Goal: Find contact information: Find contact information

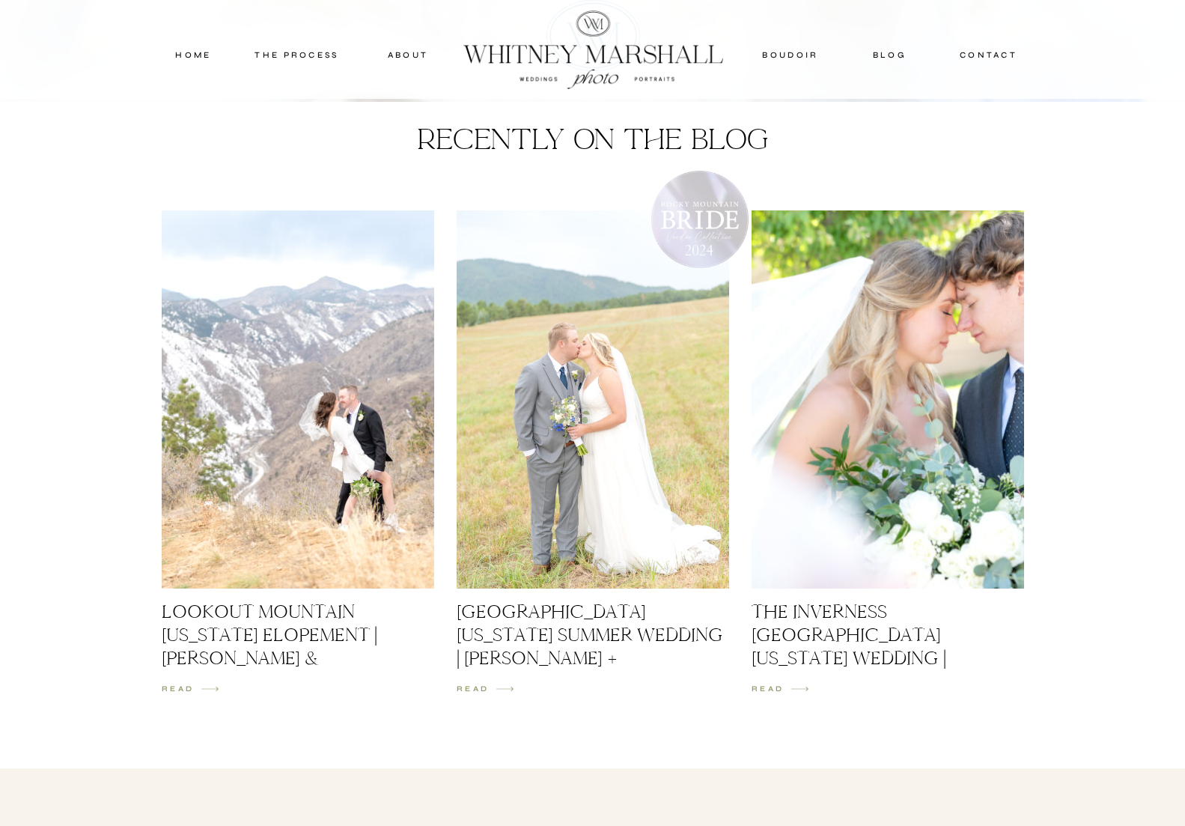
scroll to position [2012, 0]
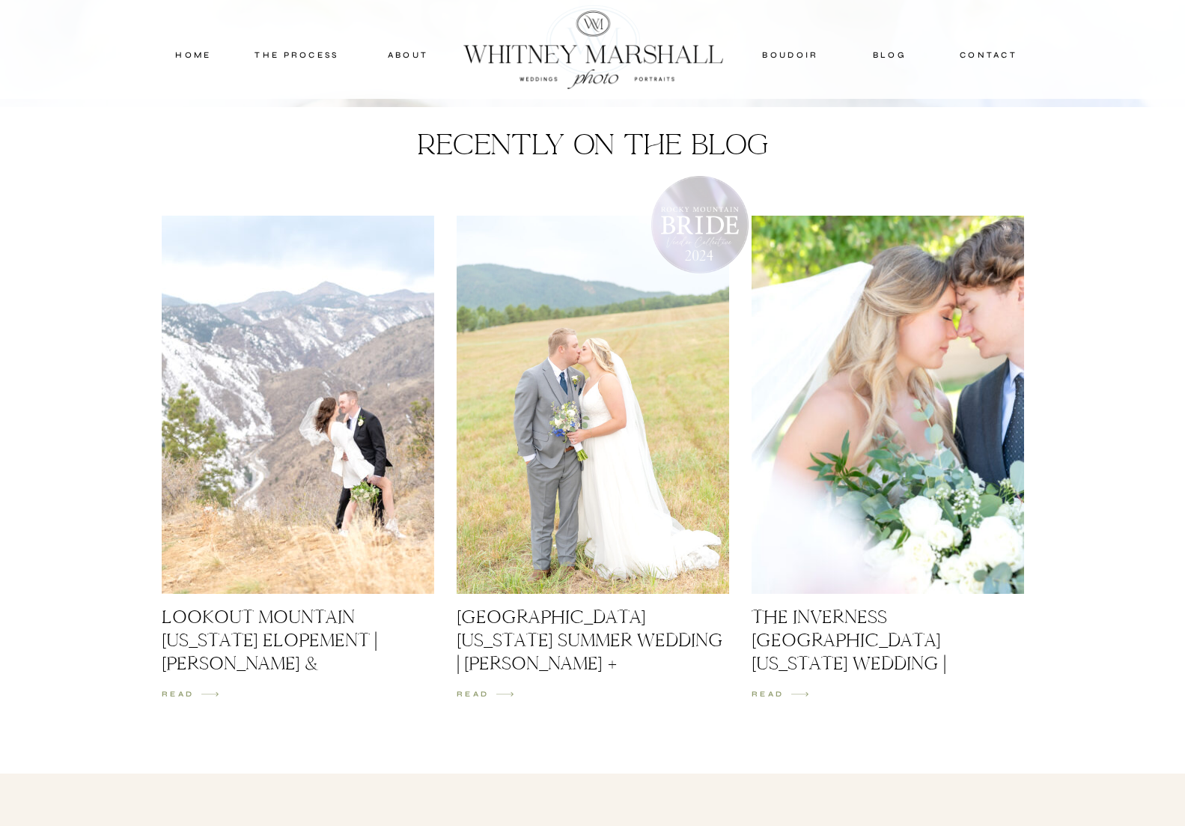
click at [887, 49] on nav "blog" at bounding box center [890, 54] width 66 height 13
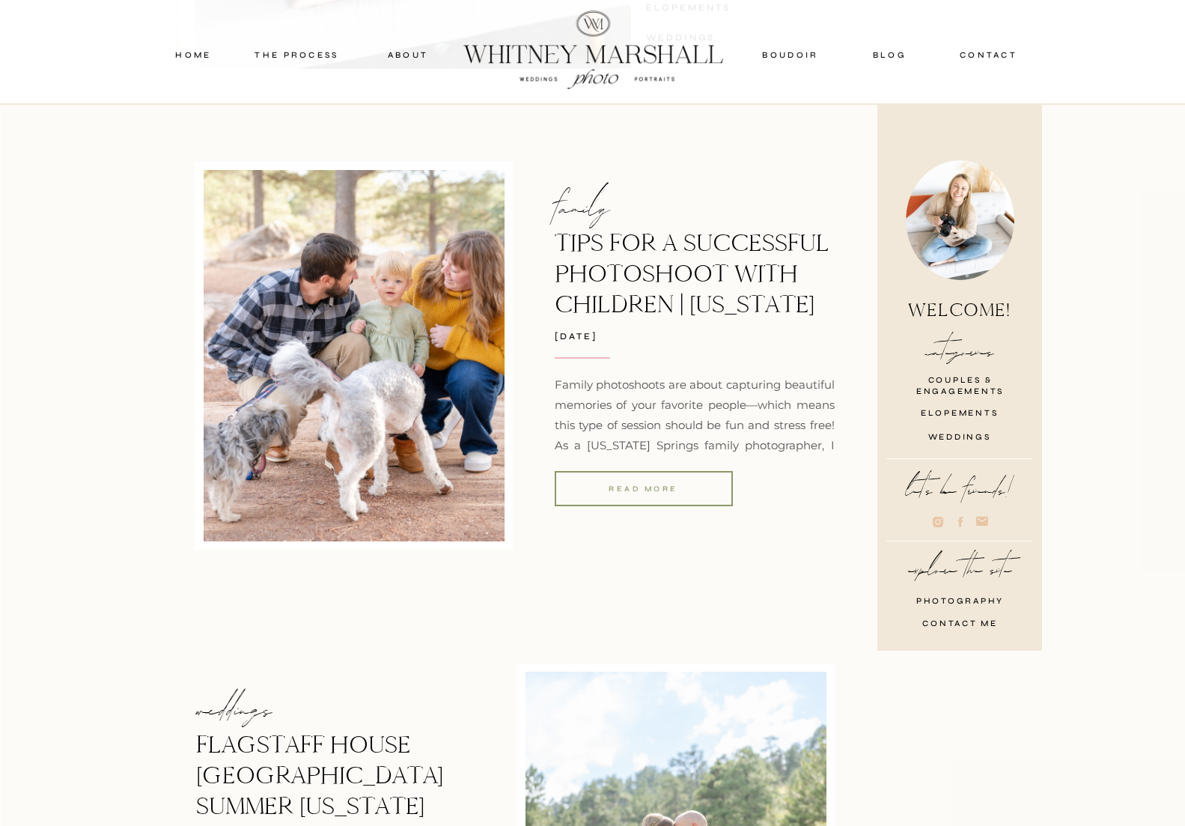
scroll to position [529, 0]
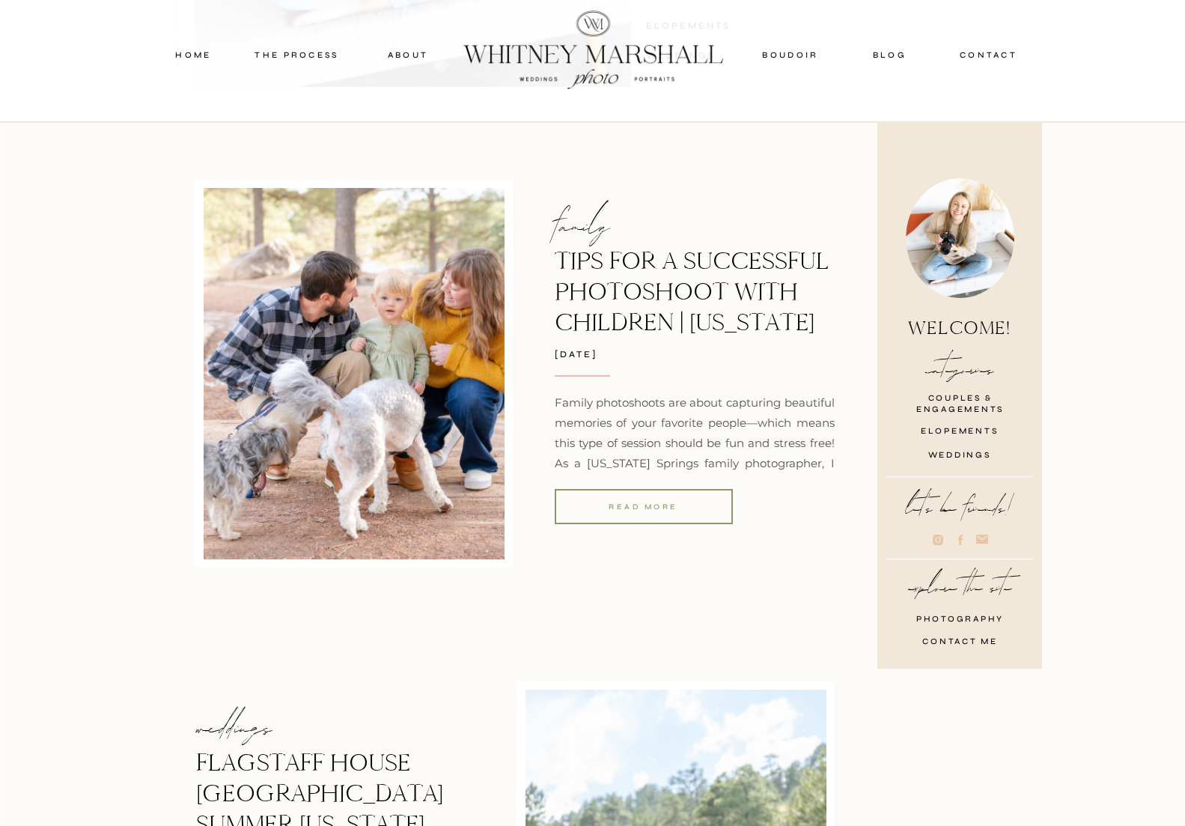
click at [936, 535] on icon at bounding box center [938, 539] width 10 height 10
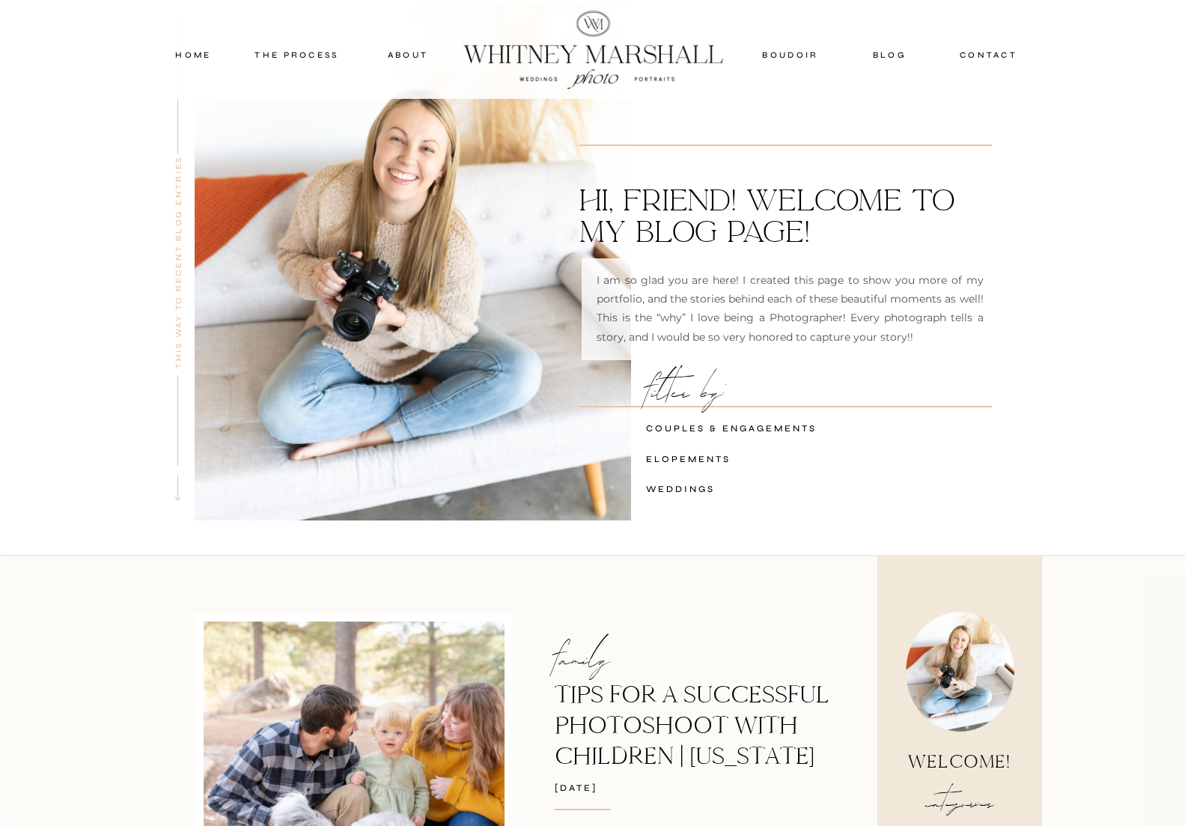
scroll to position [0, 0]
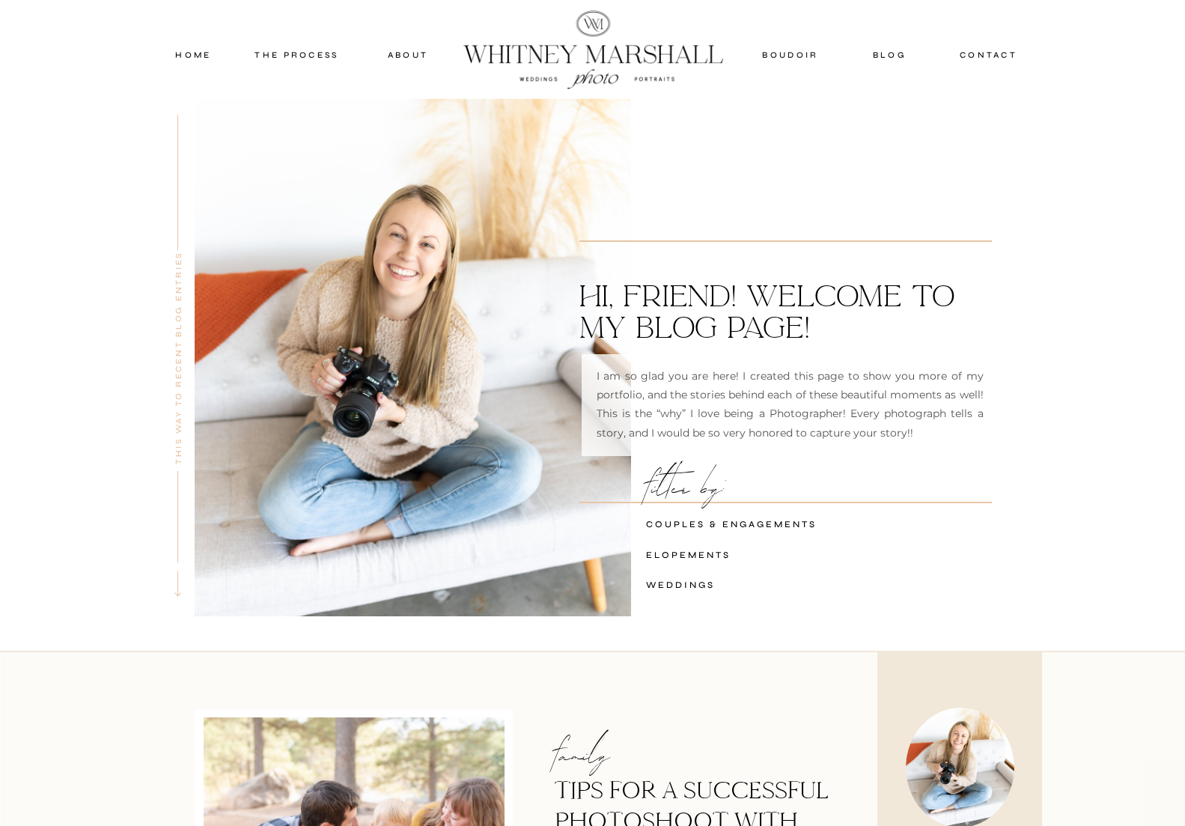
click at [558, 55] on div at bounding box center [593, 49] width 288 height 97
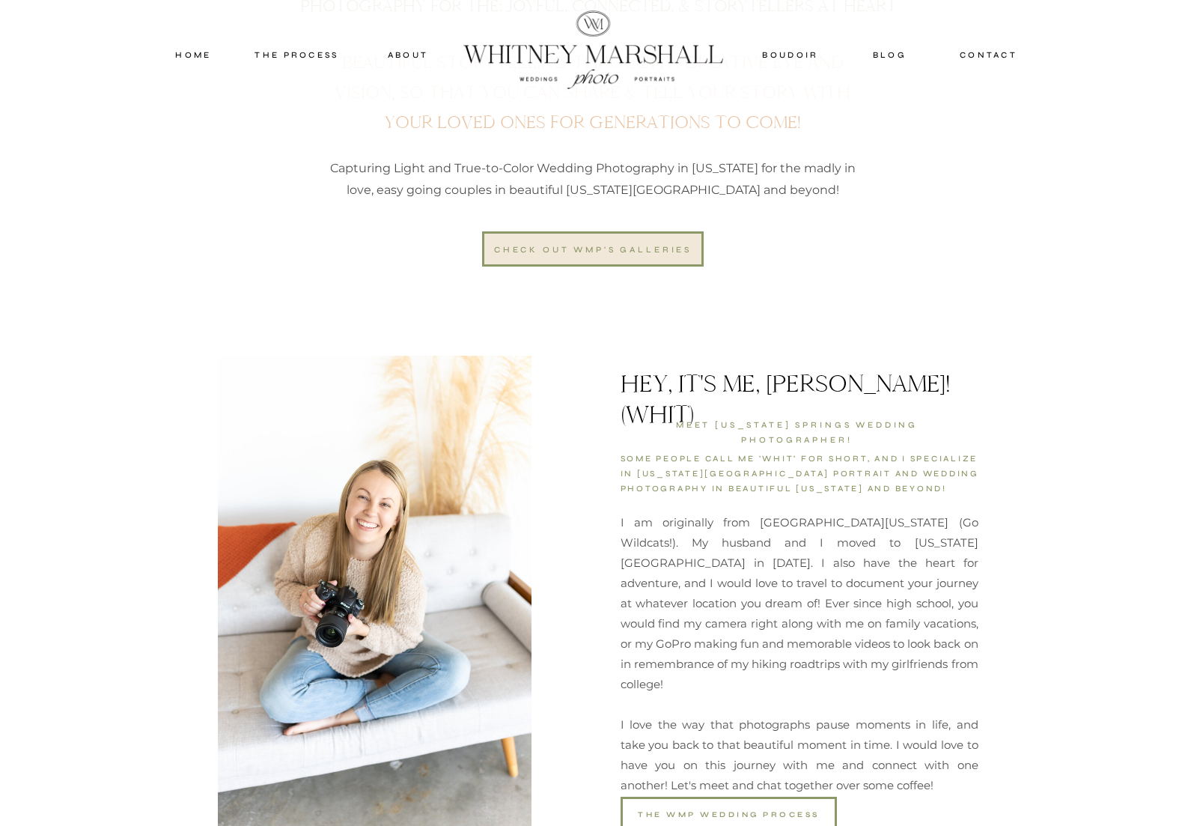
scroll to position [782, 0]
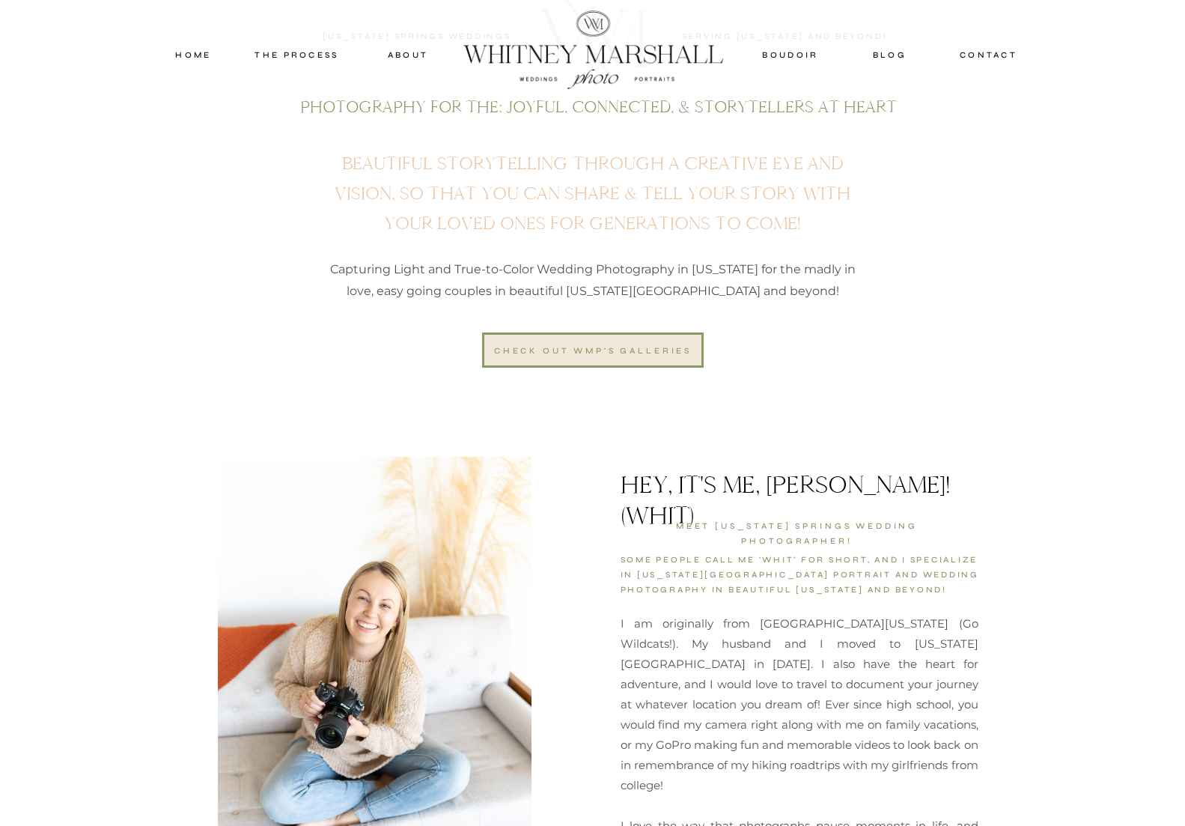
click at [302, 49] on nav "THE PROCESS" at bounding box center [297, 54] width 90 height 13
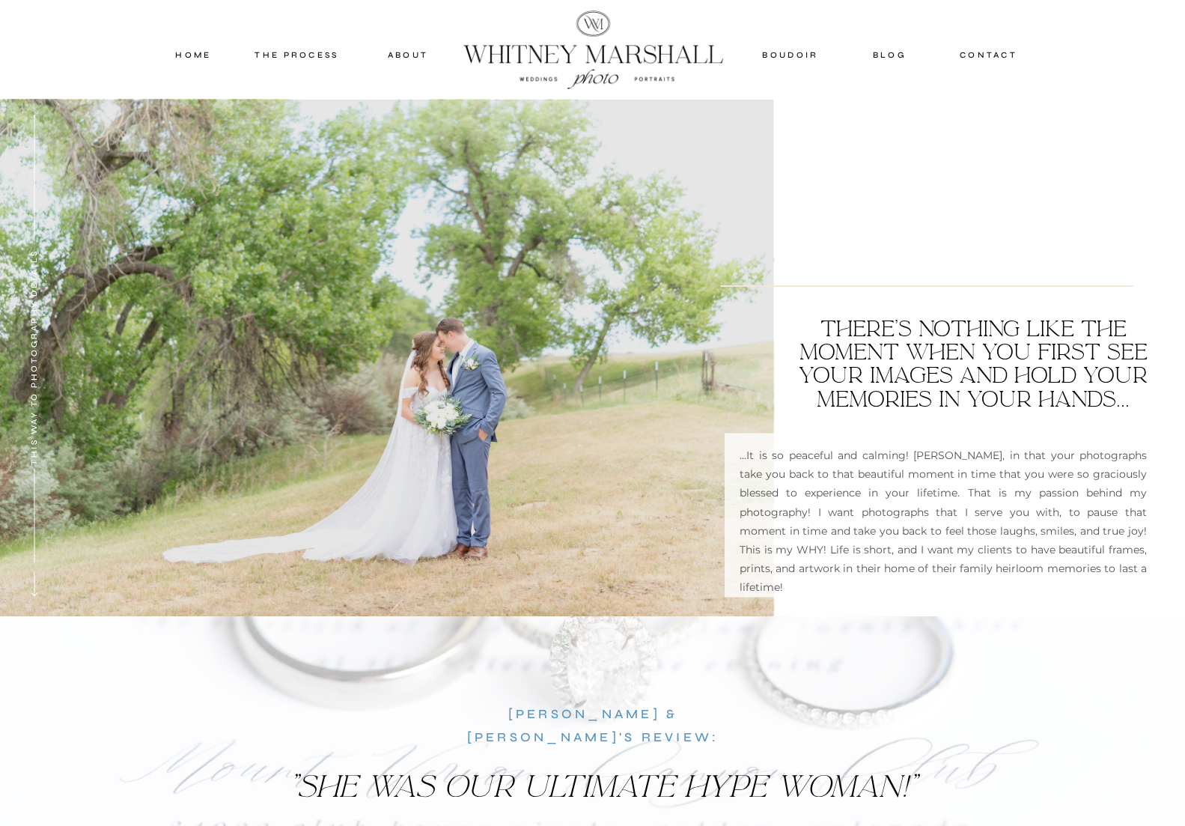
click at [415, 48] on nav "about" at bounding box center [408, 54] width 74 height 13
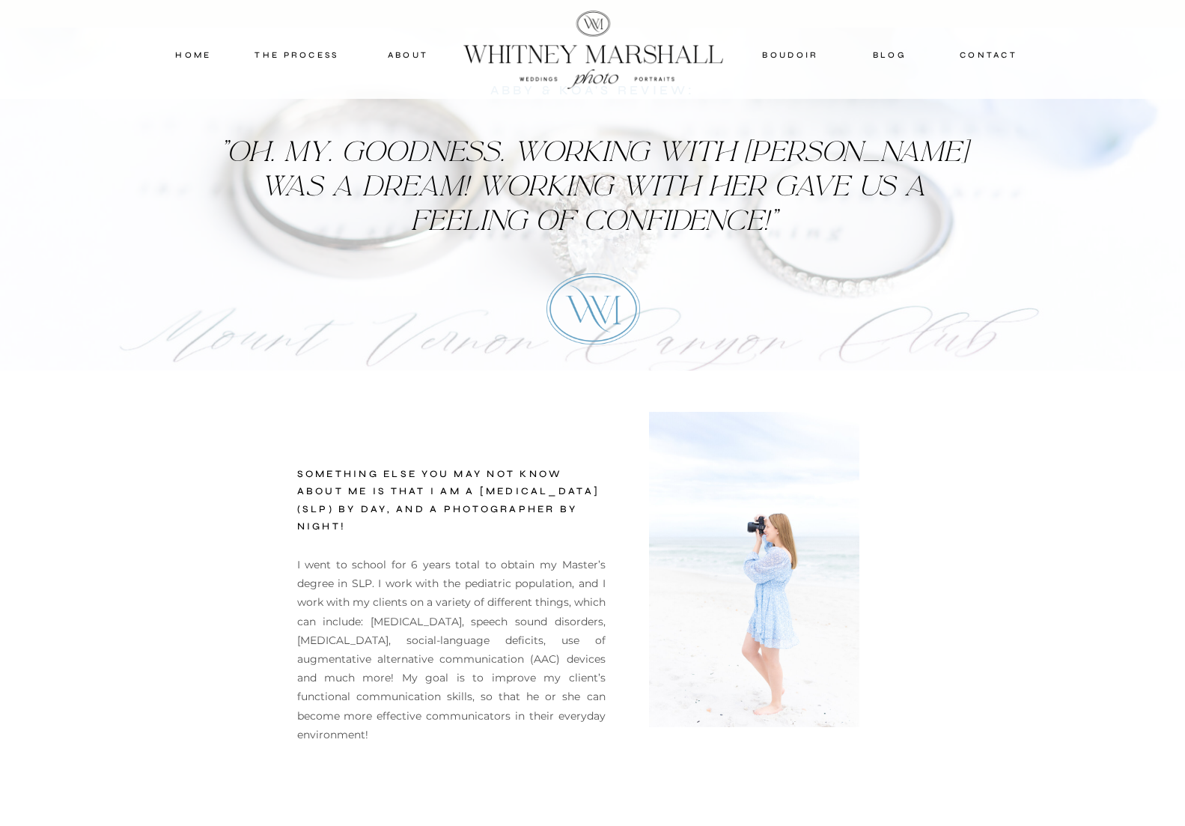
scroll to position [3001, 0]
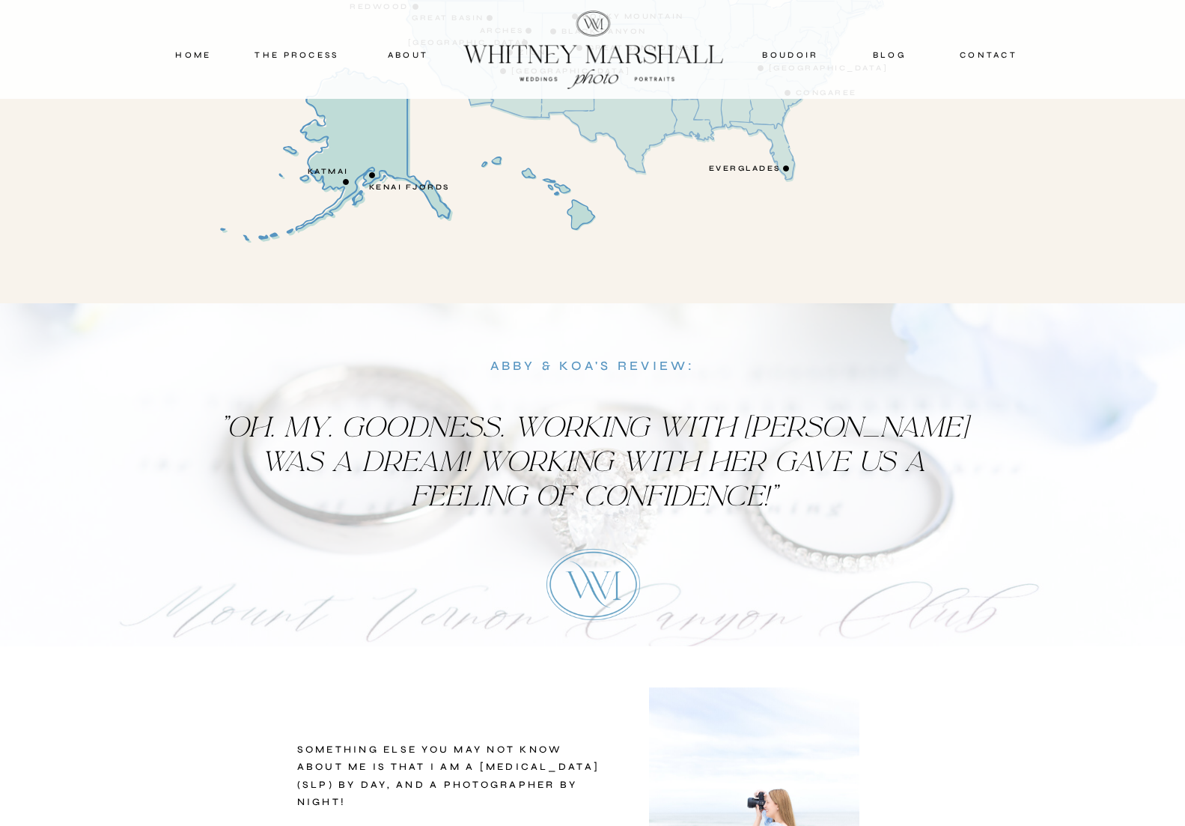
click at [971, 51] on nav "contact" at bounding box center [989, 54] width 70 height 13
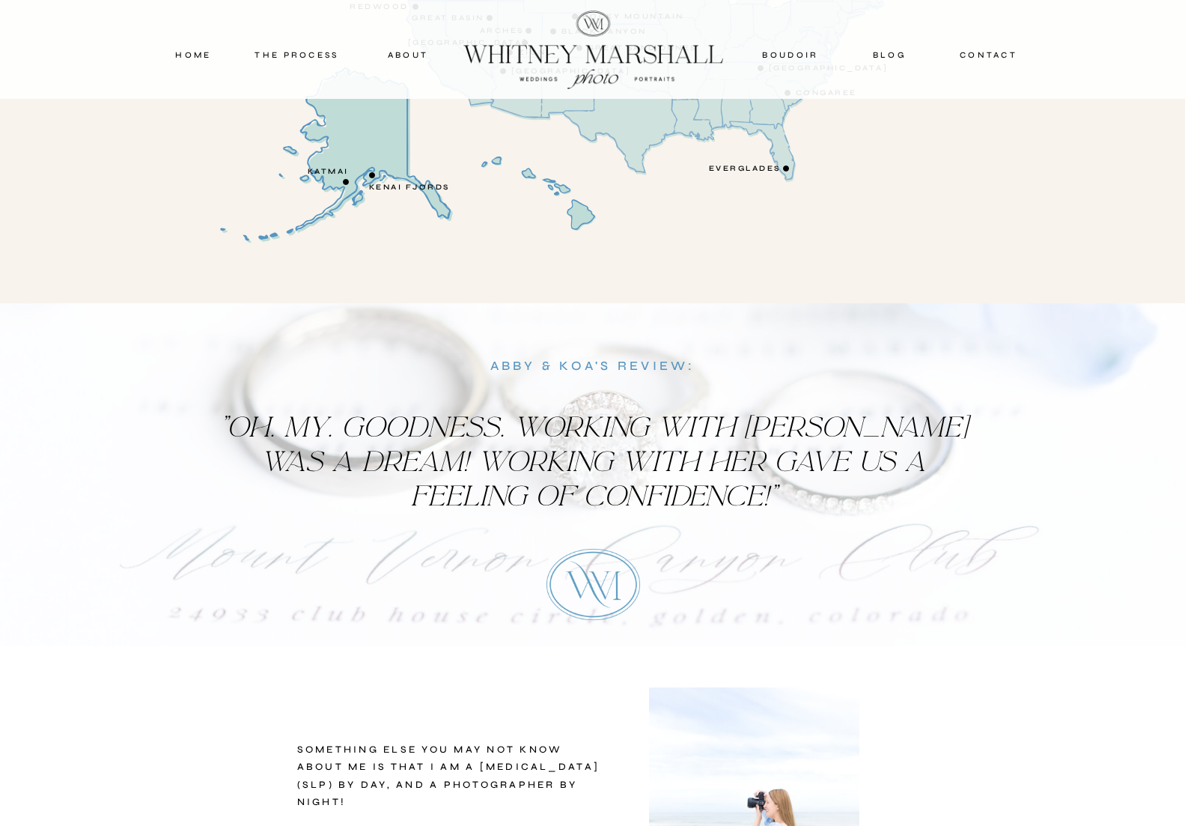
scroll to position [2747, 0]
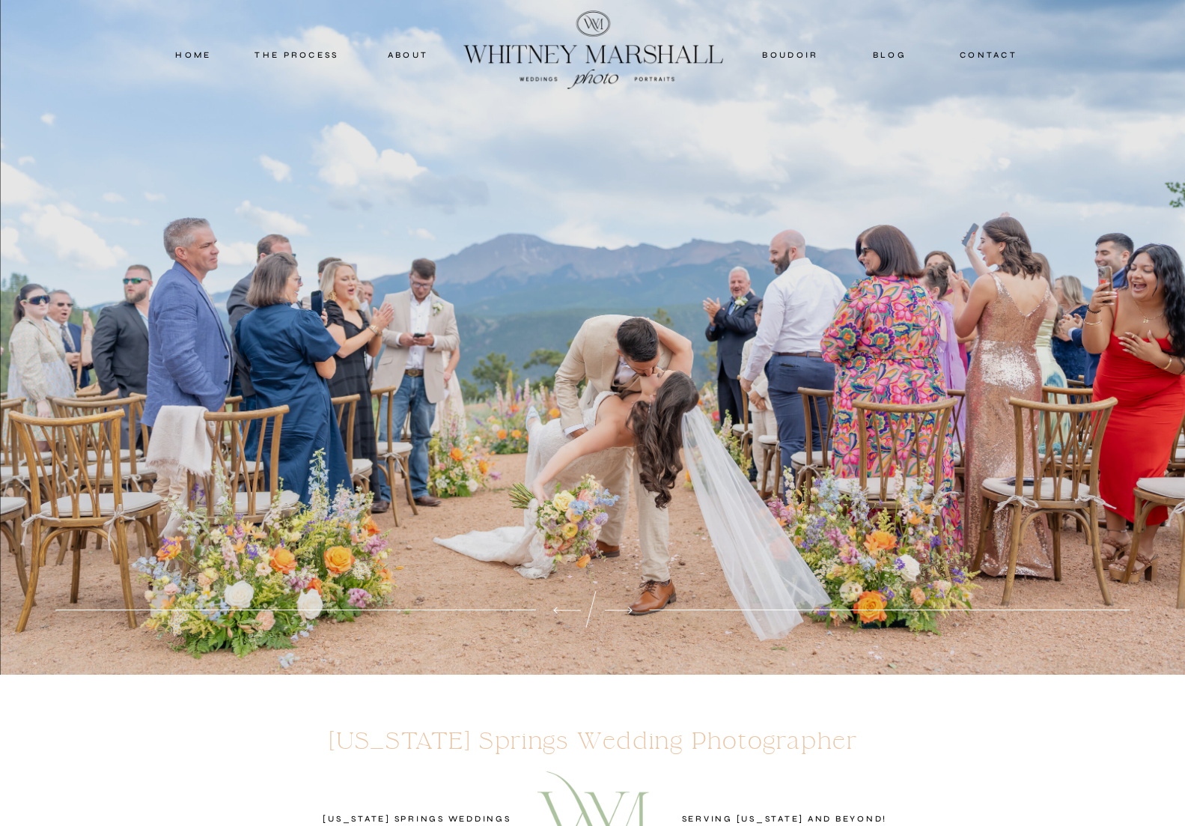
click at [984, 49] on nav "contact" at bounding box center [989, 54] width 70 height 13
